Goal: Transaction & Acquisition: Purchase product/service

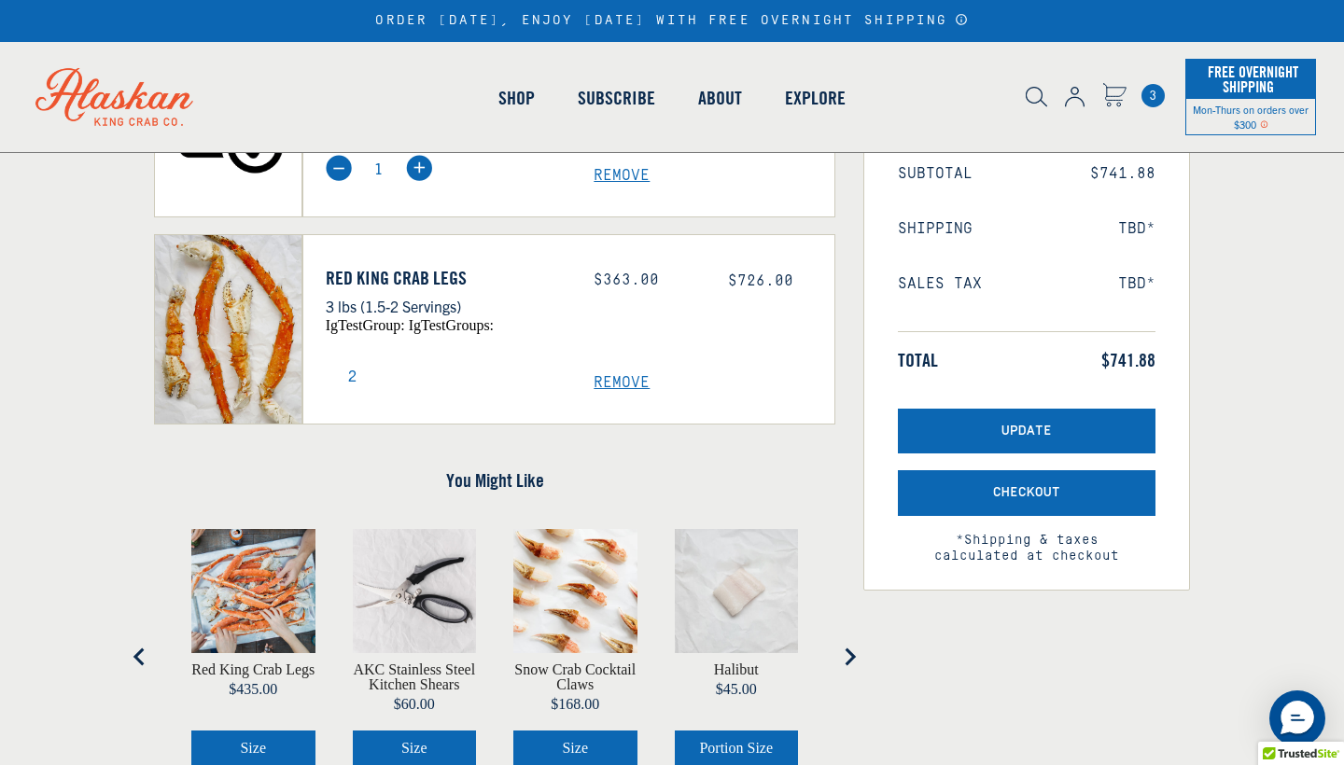
scroll to position [282, 0]
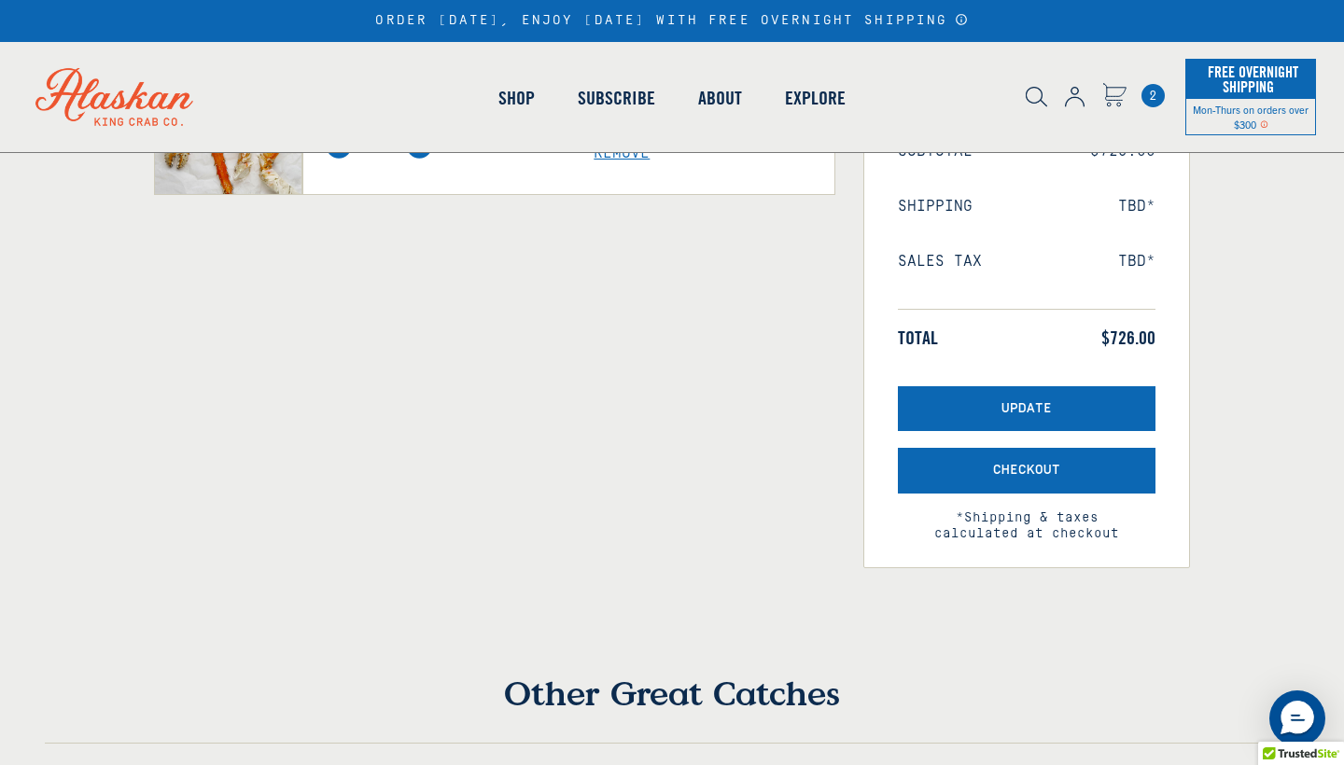
scroll to position [308, 0]
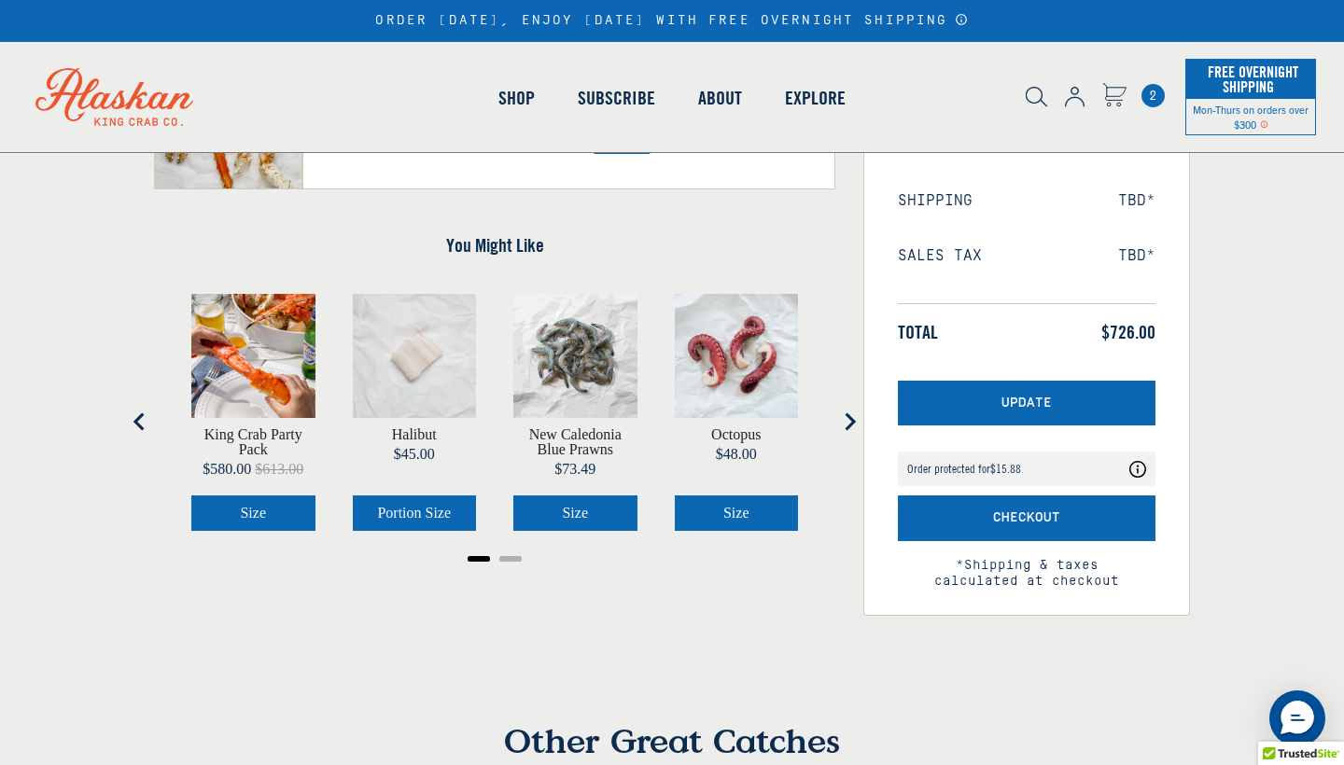
click at [340, 153] on img at bounding box center [339, 140] width 26 height 26
type input "1"
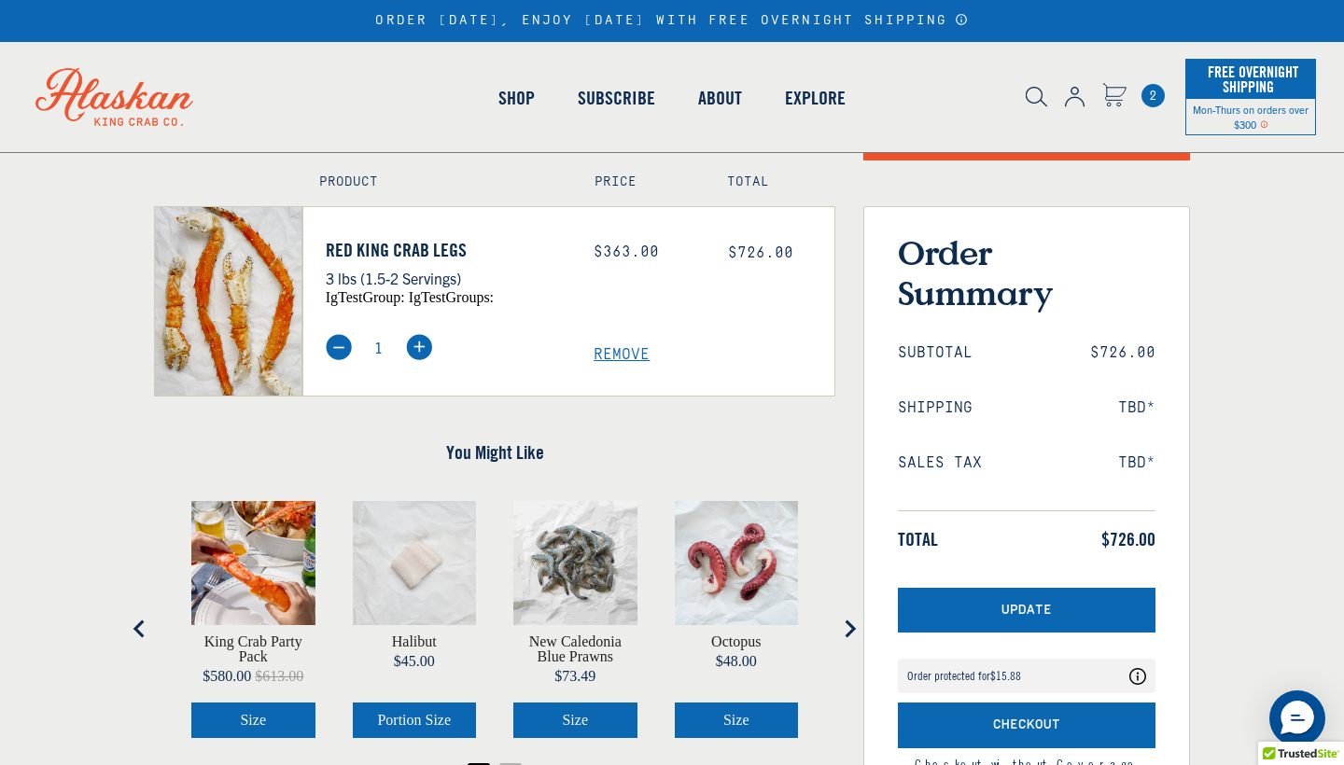
scroll to position [314, 0]
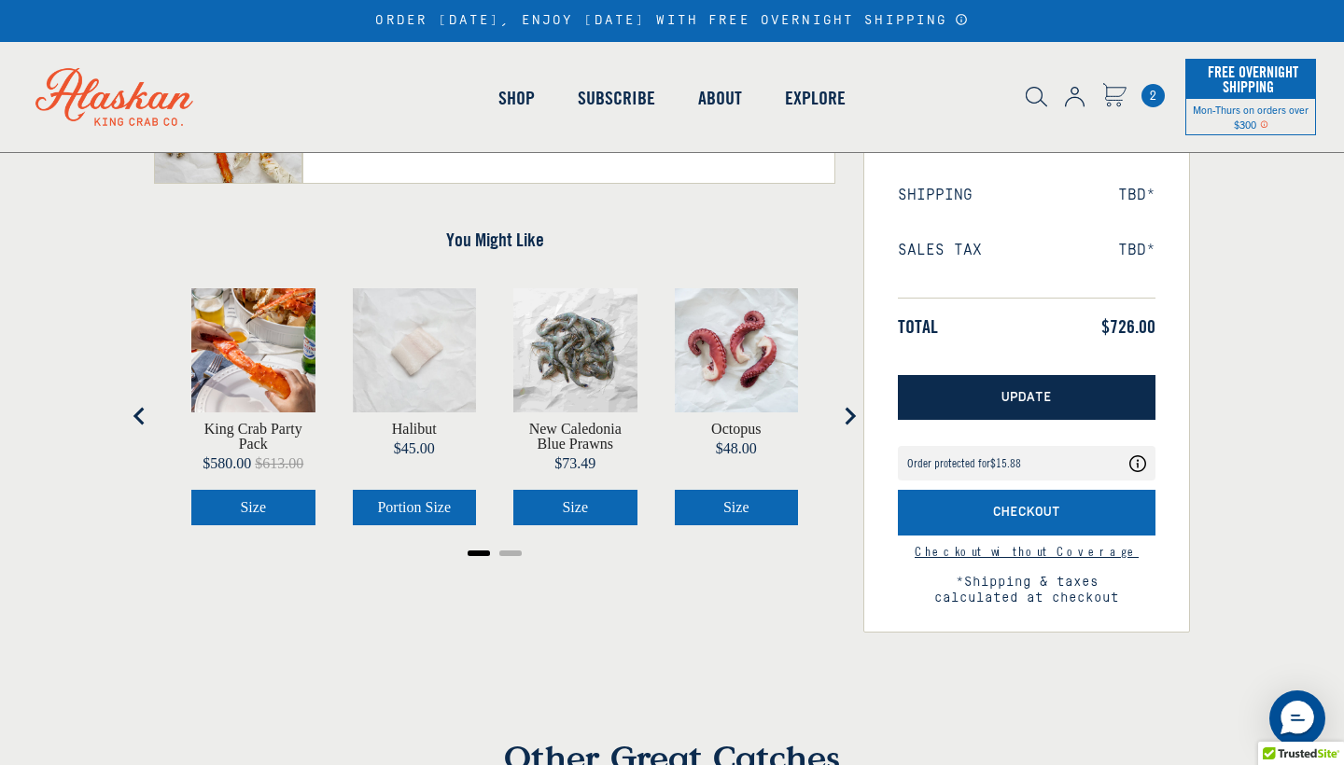
click at [954, 384] on button "Update" at bounding box center [1027, 398] width 258 height 46
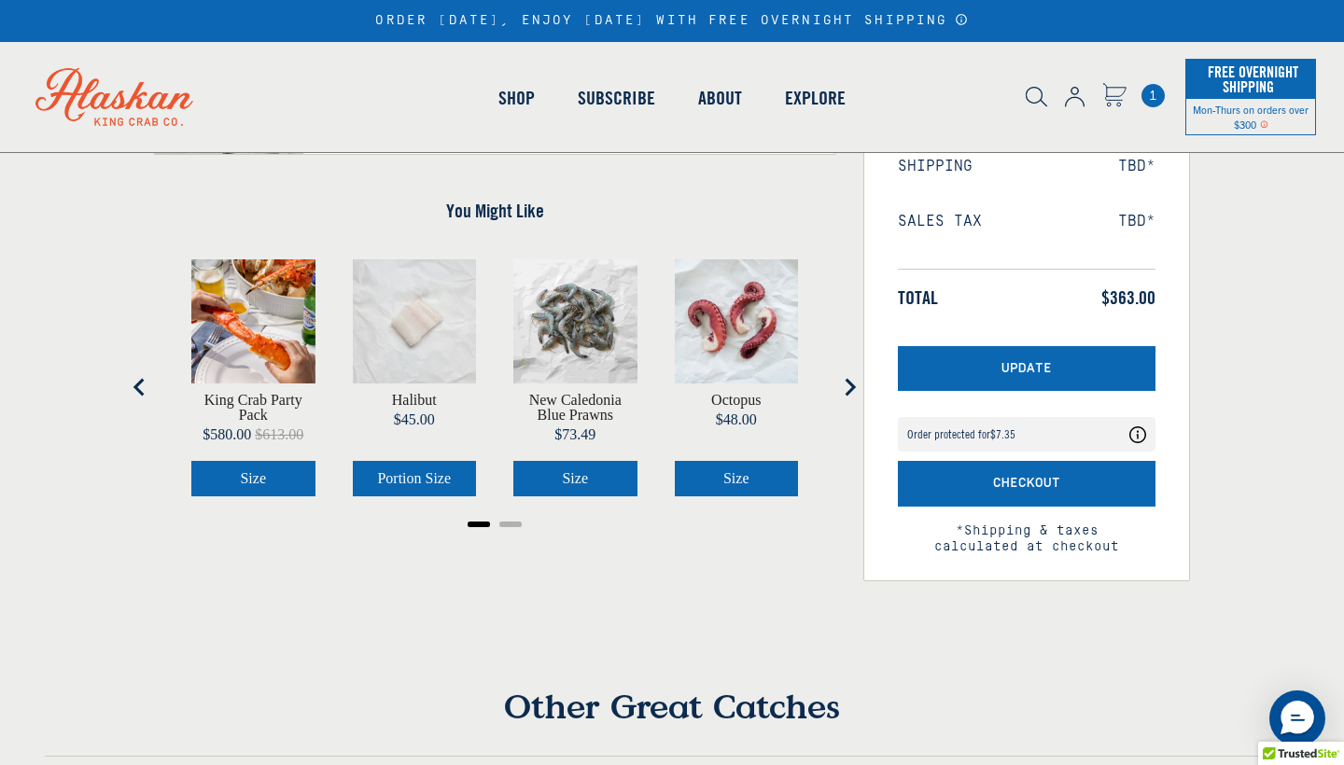
scroll to position [348, 0]
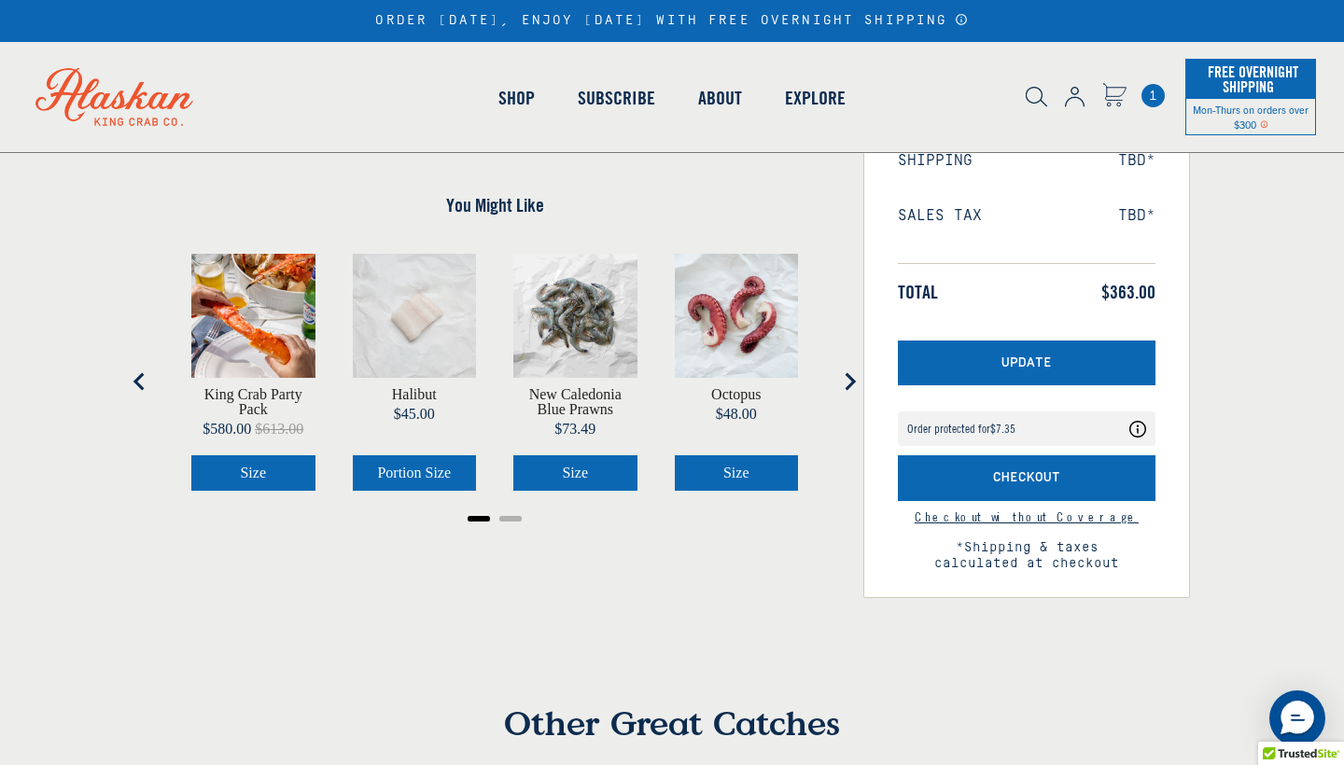
click at [1139, 428] on icon "Coverage Options" at bounding box center [1137, 429] width 17 height 17
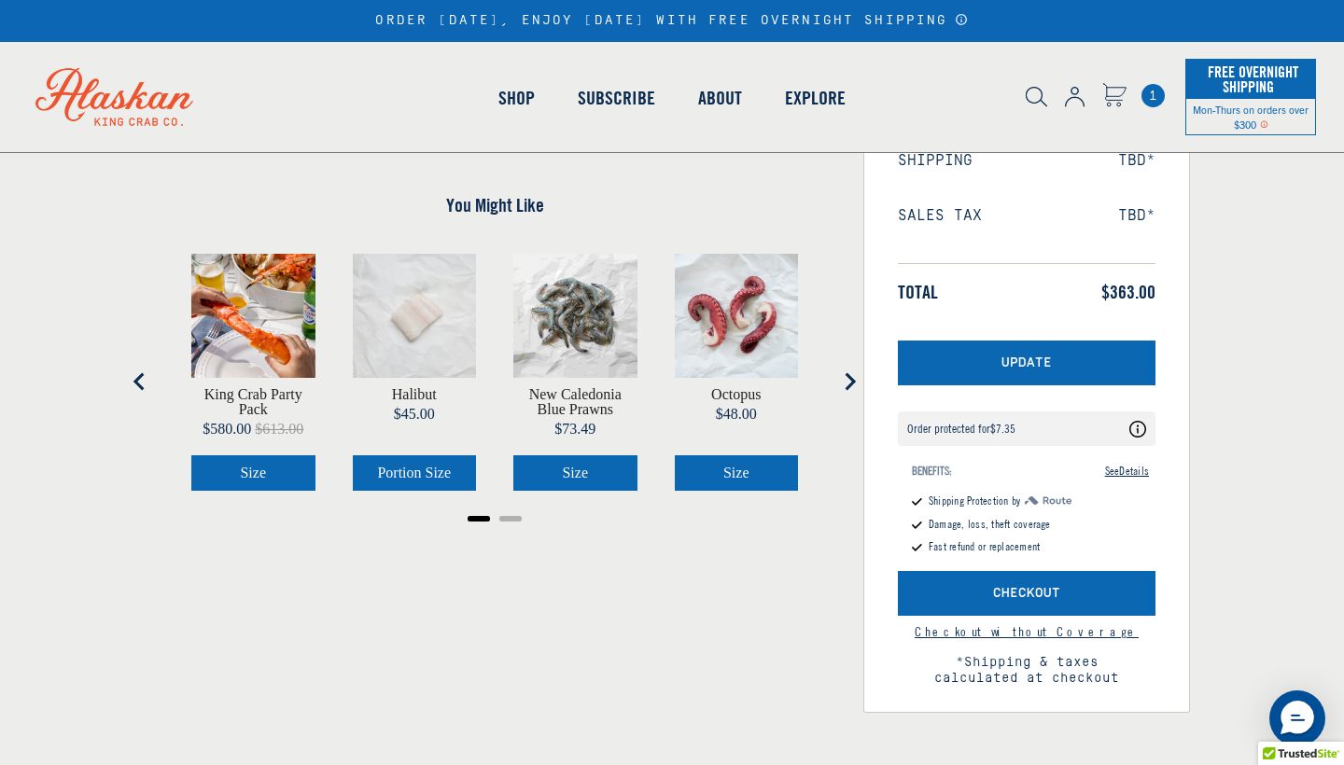
click at [1136, 431] on icon "Coverage Options" at bounding box center [1137, 429] width 17 height 17
